Goal: Answer question/provide support: Share knowledge or assist other users

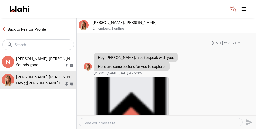
scroll to position [424, 0]
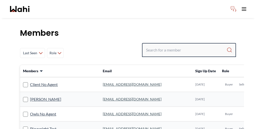
click at [189, 46] on input "Search input" at bounding box center [186, 50] width 81 height 9
paste input "Jaspreet Dhillon"
type input "Jaspreet Dhillon"
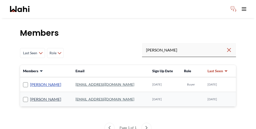
click at [40, 81] on link "Jaspreet Dhillon" at bounding box center [45, 84] width 31 height 7
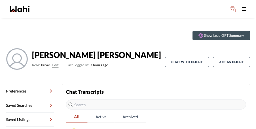
scroll to position [17, 0]
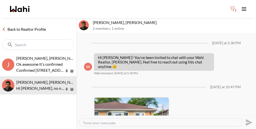
scroll to position [111, 0]
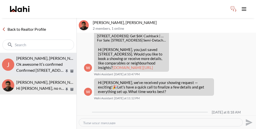
click at [36, 61] on p "Ok awesome It’s confirmed" at bounding box center [40, 64] width 48 height 6
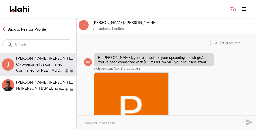
scroll to position [232, 0]
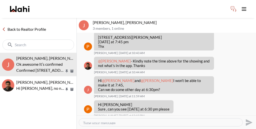
drag, startPoint x: 97, startPoint y: 94, endPoint x: 113, endPoint y: 92, distance: 16.4
copy p "740 Kennedy"
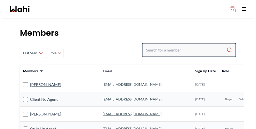
click at [181, 46] on input "Search input" at bounding box center [186, 50] width 81 height 9
paste input "[PERSON_NAME]"
type input "[PERSON_NAME]"
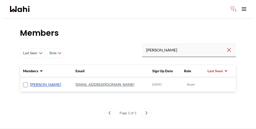
click at [34, 81] on link "[PERSON_NAME]" at bounding box center [45, 84] width 31 height 7
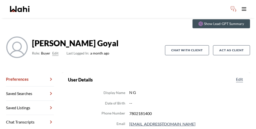
click at [26, 115] on link "Chat Transcripts" at bounding box center [30, 122] width 48 height 14
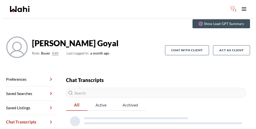
scroll to position [17, 0]
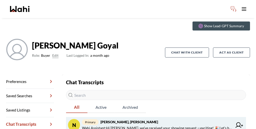
click at [104, 120] on strong "[PERSON_NAME], [PERSON_NAME]" at bounding box center [130, 122] width 58 height 4
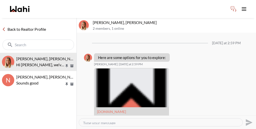
scroll to position [430, 0]
